Goal: Task Accomplishment & Management: Manage account settings

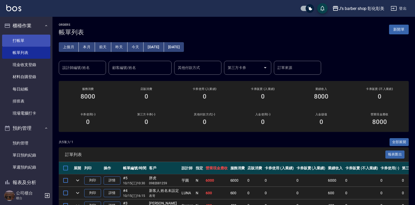
click at [27, 37] on link "打帳單" at bounding box center [26, 41] width 48 height 12
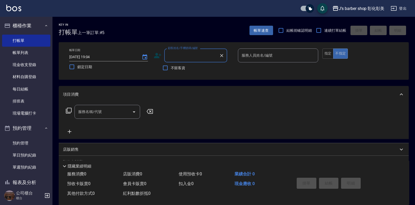
click at [175, 51] on input "顧客姓名/手機號碼/編號" at bounding box center [191, 55] width 50 height 9
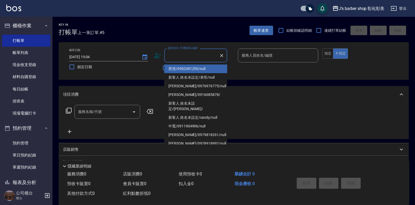
type input "ㄇ"
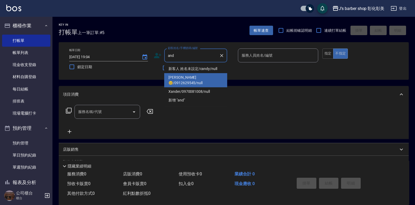
click at [220, 80] on li "[PERSON_NAME]😊/0912629545/null" at bounding box center [195, 80] width 63 height 14
type input "[PERSON_NAME]😊/0912629545/null"
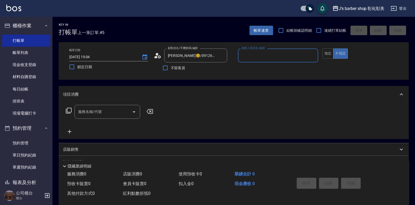
type input "LUNA(無代號)"
click at [120, 113] on input "服務名稱/代號" at bounding box center [103, 111] width 53 height 9
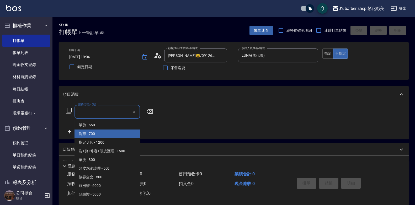
click at [112, 133] on span "洗剪 - 700" at bounding box center [107, 133] width 66 height 9
type input "洗剪(101)"
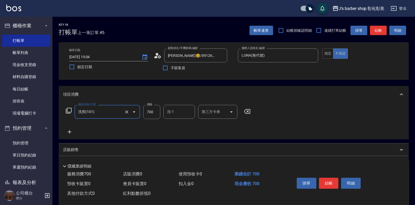
click at [160, 117] on input "700" at bounding box center [151, 112] width 17 height 14
type input "800"
click at [183, 110] on input "洗-1" at bounding box center [179, 111] width 27 height 9
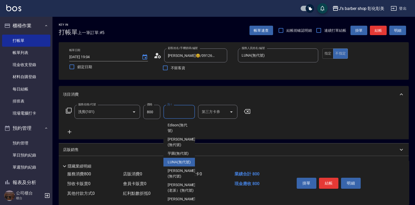
click at [186, 165] on span "LUNA (無代號)" at bounding box center [178, 162] width 23 height 6
type input "LUNA(無代號)"
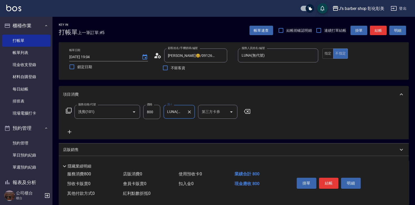
click at [326, 179] on button "結帳" at bounding box center [329, 183] width 20 height 11
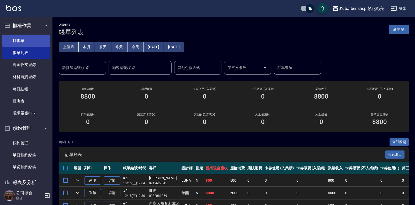
click at [39, 40] on link "打帳單" at bounding box center [26, 41] width 48 height 12
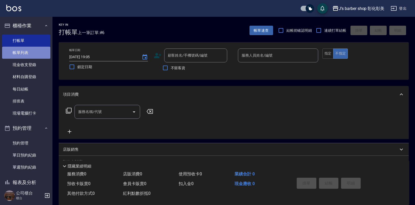
click at [34, 52] on link "帳單列表" at bounding box center [26, 53] width 48 height 12
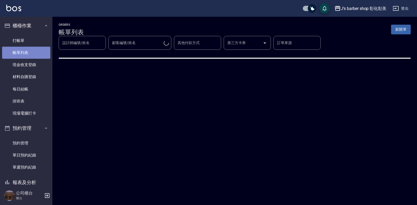
click at [30, 54] on link "帳單列表" at bounding box center [26, 53] width 48 height 12
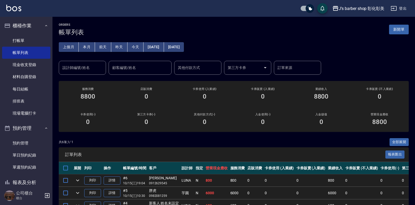
click at [77, 68] on div "設計師編號/姓名 設計師編號/姓名" at bounding box center [82, 68] width 47 height 14
click at [77, 68] on input "設計師編號/姓名" at bounding box center [82, 67] width 42 height 9
click at [79, 72] on input "設計師編號/姓名" at bounding box center [82, 67] width 42 height 9
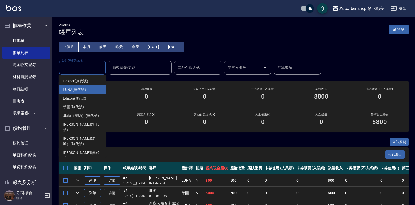
click at [84, 88] on span "LUNA (無代號)" at bounding box center [74, 90] width 23 height 6
type input "LUNA(無代號)"
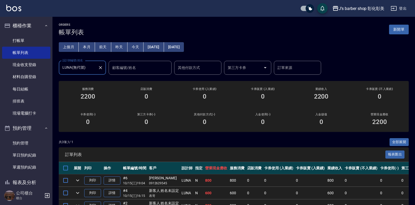
click at [102, 68] on icon "Clear" at bounding box center [100, 67] width 5 height 5
click at [96, 68] on input "設計師編號/姓名" at bounding box center [78, 67] width 35 height 9
click at [80, 66] on input "設計師編號/姓名" at bounding box center [82, 67] width 42 height 9
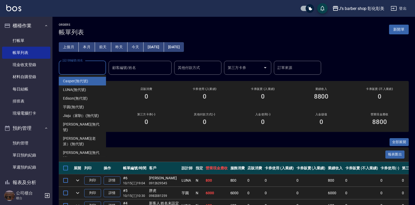
click at [77, 80] on span "Casper (無代號)" at bounding box center [75, 81] width 25 height 6
type input "Casper(無代號)"
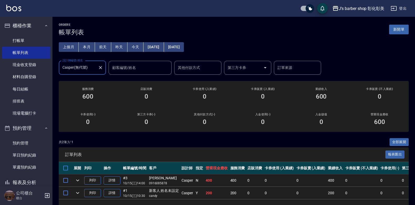
click at [104, 68] on div "[PERSON_NAME](無代號) 設計師編號/姓名" at bounding box center [82, 68] width 47 height 14
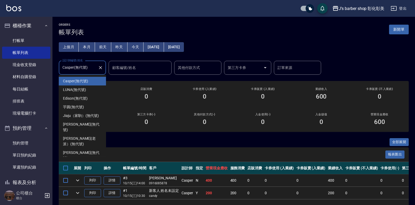
click at [99, 67] on icon "Clear" at bounding box center [100, 67] width 5 height 5
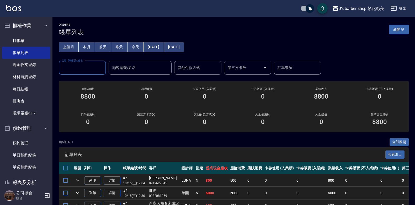
drag, startPoint x: 90, startPoint y: 65, endPoint x: 94, endPoint y: 67, distance: 3.9
click at [94, 67] on input "設計師編號/姓名" at bounding box center [82, 67] width 42 height 9
drag, startPoint x: 16, startPoint y: 144, endPoint x: 22, endPoint y: 142, distance: 6.6
click at [16, 144] on link "預約管理" at bounding box center [26, 143] width 48 height 12
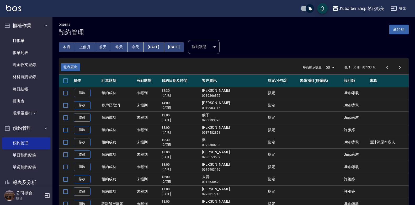
click at [138, 45] on button "今天" at bounding box center [135, 47] width 16 height 10
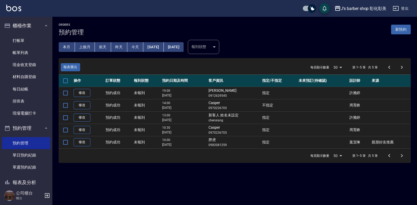
click at [162, 48] on button "[DATE]" at bounding box center [153, 47] width 20 height 10
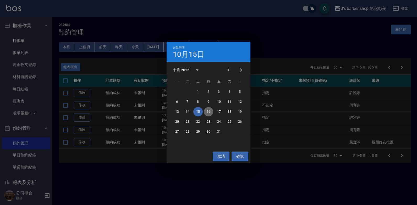
click at [211, 109] on button "16" at bounding box center [208, 111] width 9 height 9
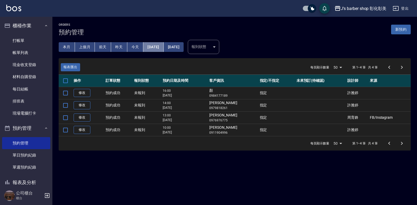
click at [160, 47] on button "[DATE]" at bounding box center [153, 47] width 20 height 10
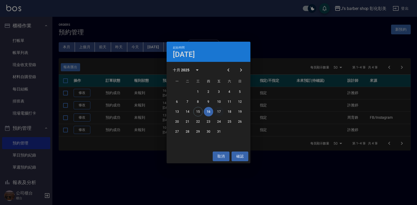
click at [218, 111] on button "17" at bounding box center [218, 111] width 9 height 9
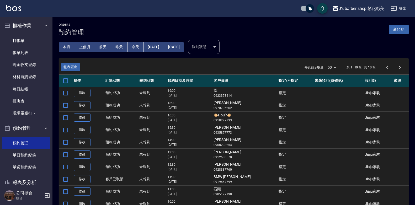
click at [161, 45] on button "[DATE]" at bounding box center [153, 47] width 20 height 10
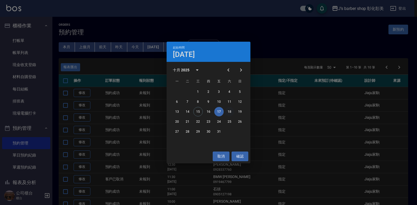
click at [228, 112] on button "18" at bounding box center [229, 111] width 9 height 9
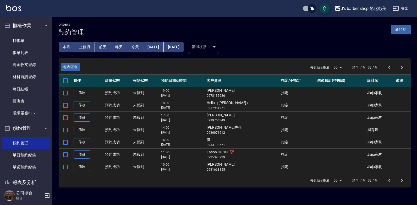
click at [158, 49] on button "[DATE]" at bounding box center [153, 47] width 20 height 10
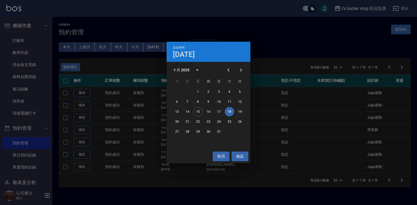
click at [241, 112] on button "19" at bounding box center [239, 111] width 9 height 9
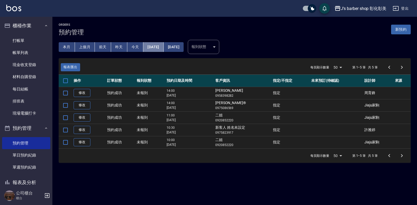
click at [160, 46] on button "[DATE]" at bounding box center [153, 47] width 20 height 10
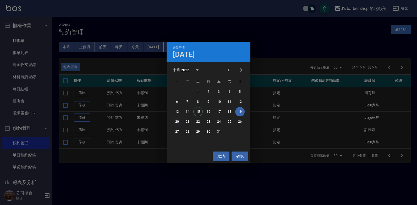
click at [178, 120] on button "20" at bounding box center [176, 121] width 9 height 9
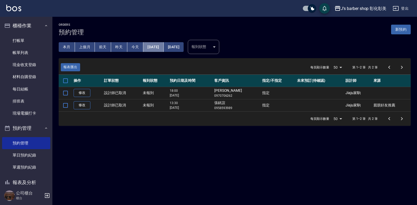
click at [157, 47] on button "[DATE]" at bounding box center [153, 47] width 20 height 10
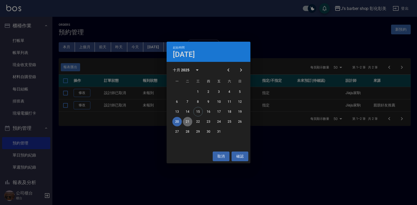
click at [187, 118] on button "21" at bounding box center [187, 121] width 9 height 9
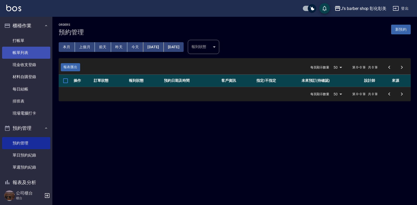
click at [23, 52] on link "帳單列表" at bounding box center [26, 53] width 48 height 12
